Goal: Find specific page/section: Find specific page/section

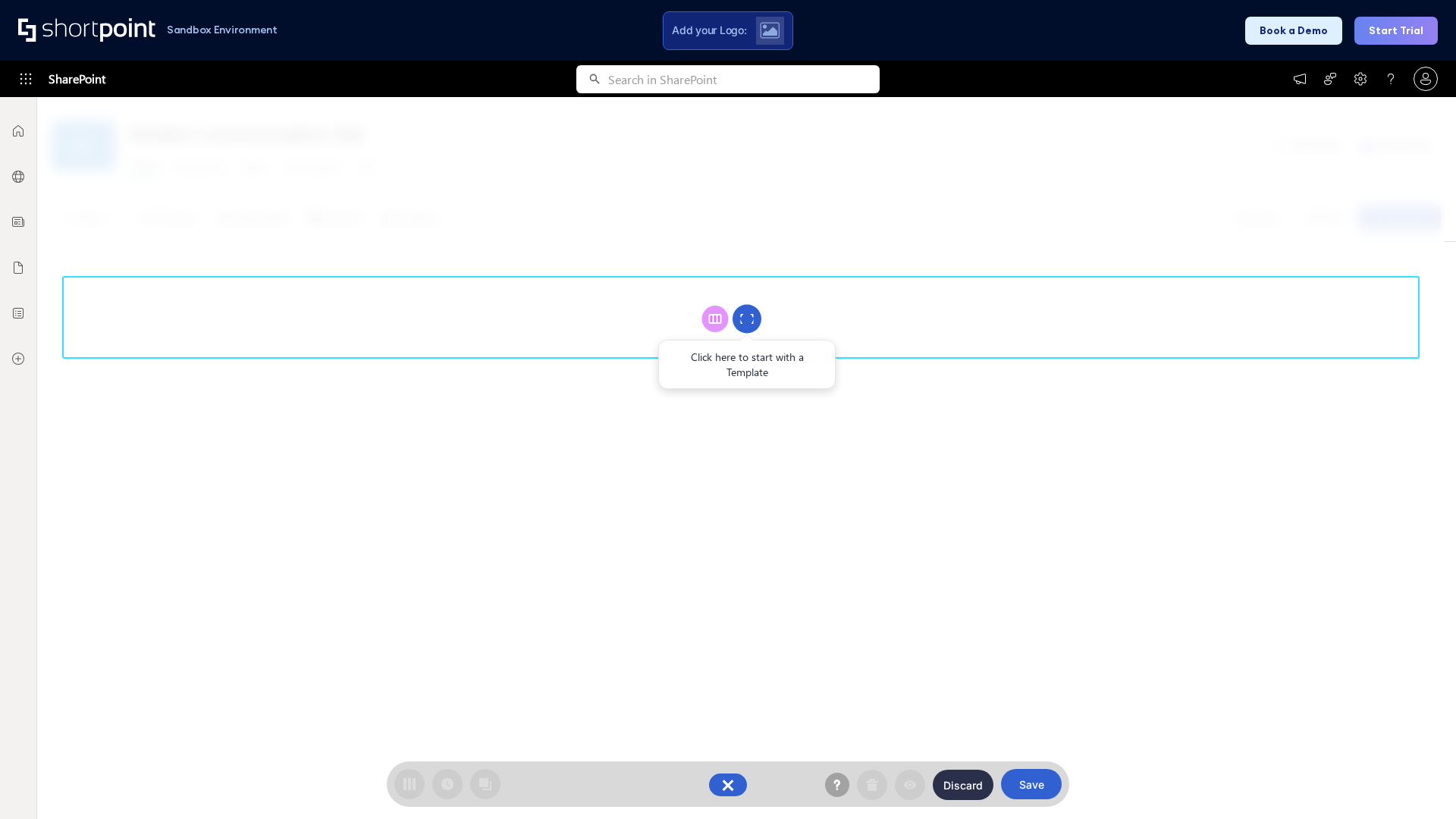
click at [747, 319] on circle at bounding box center [746, 319] width 28 height 28
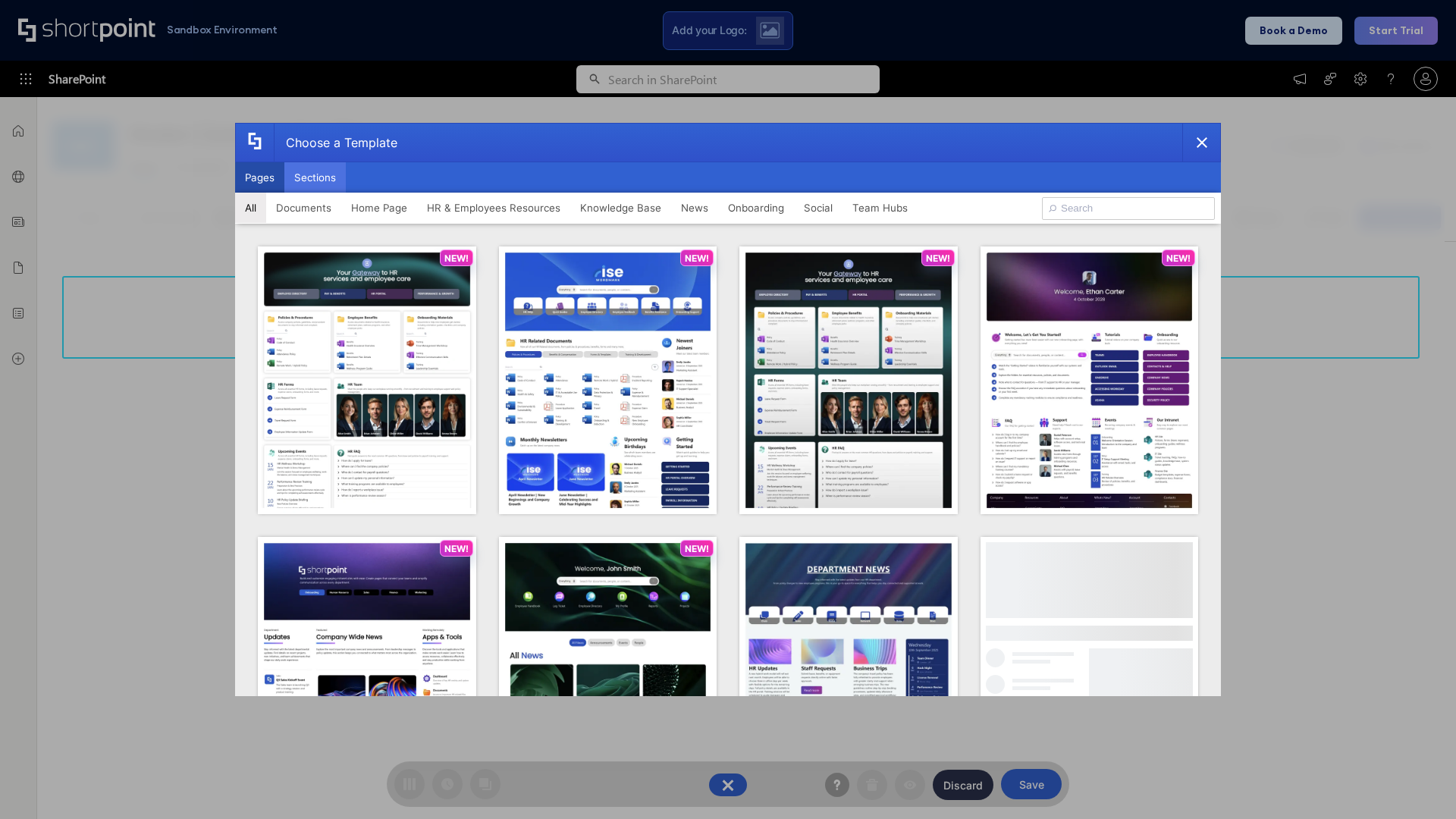
click at [314, 177] on button "Sections" at bounding box center [314, 177] width 61 height 30
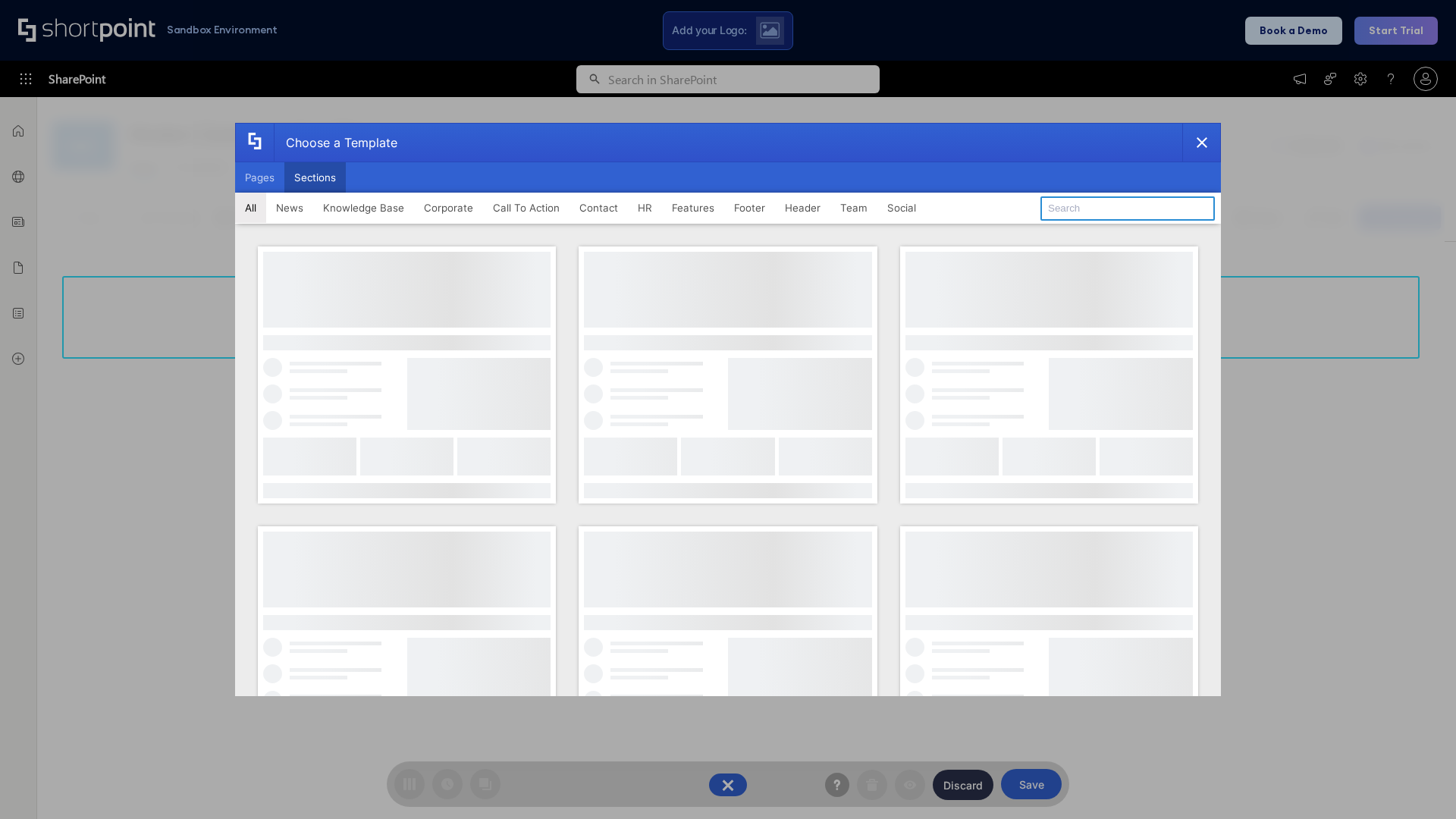
type input "Features Kit 1"
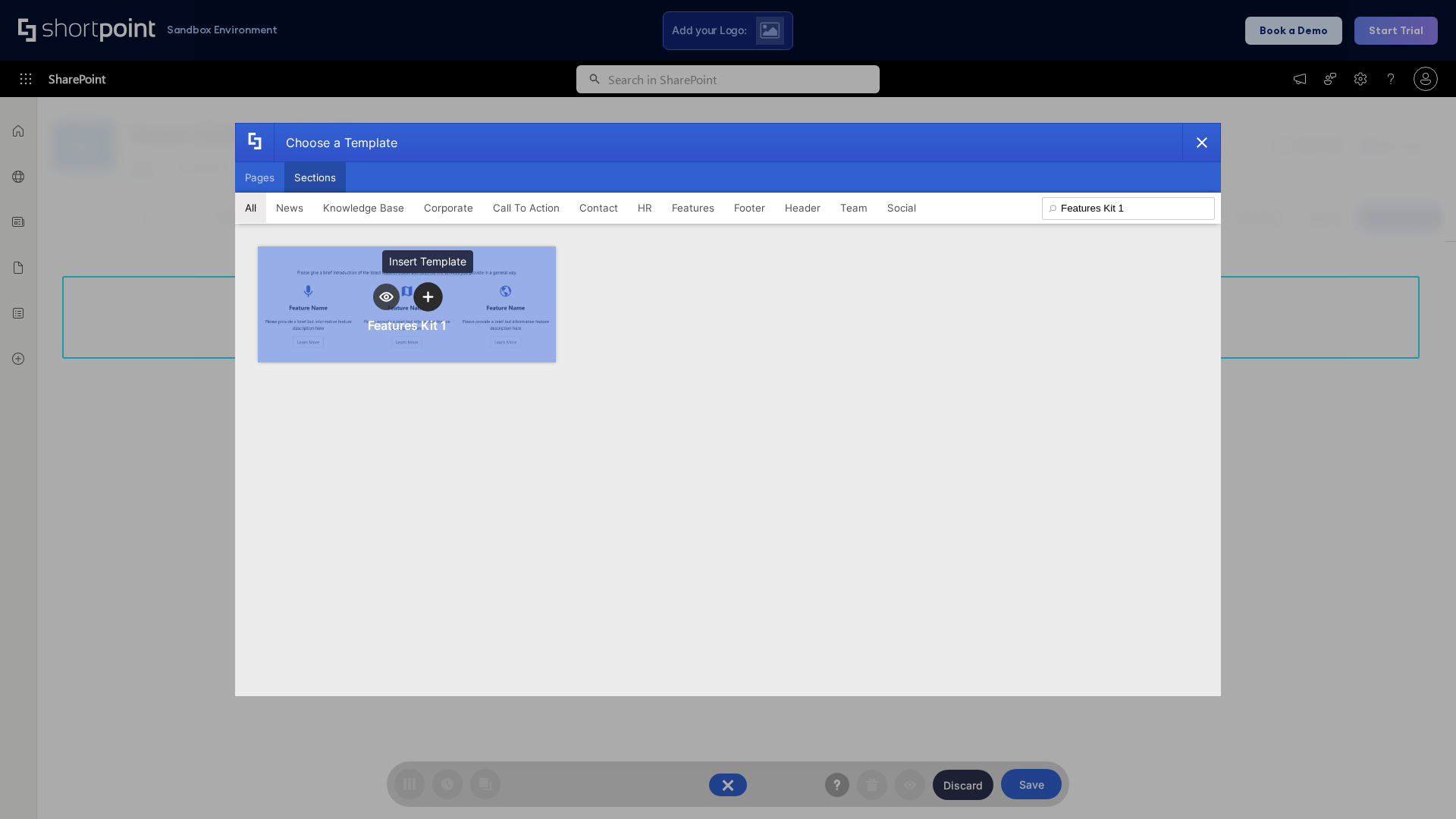
click at [427, 296] on icon "template selector" at bounding box center [427, 296] width 10 height 10
